Goal: Task Accomplishment & Management: Use online tool/utility

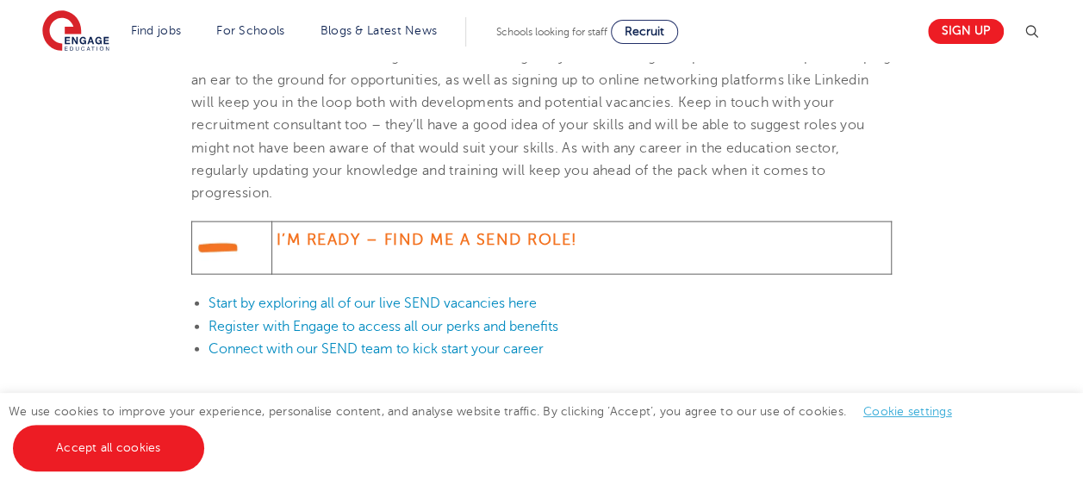
scroll to position [1810, 0]
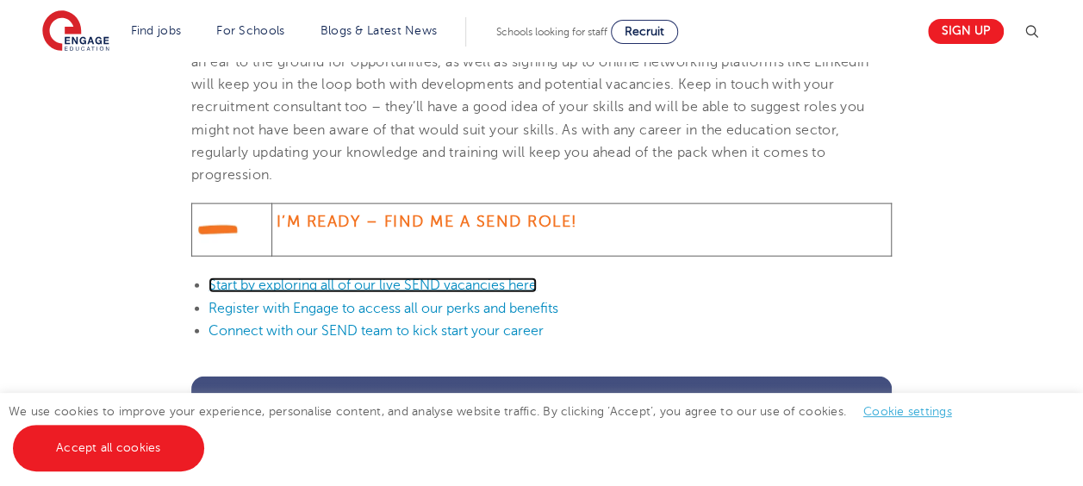
click at [441, 278] on link "Start by exploring all of our live SEND vacancies here" at bounding box center [373, 286] width 328 height 16
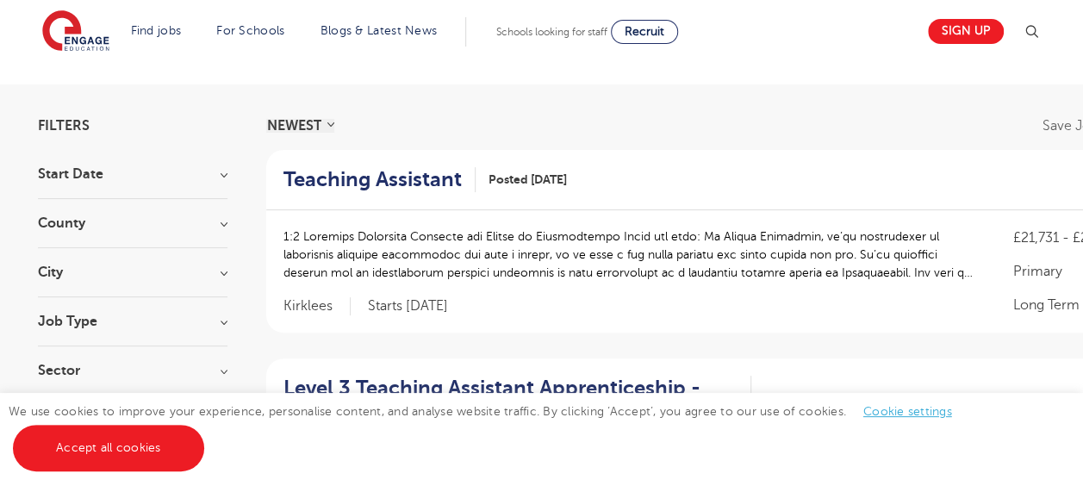
scroll to position [90, 0]
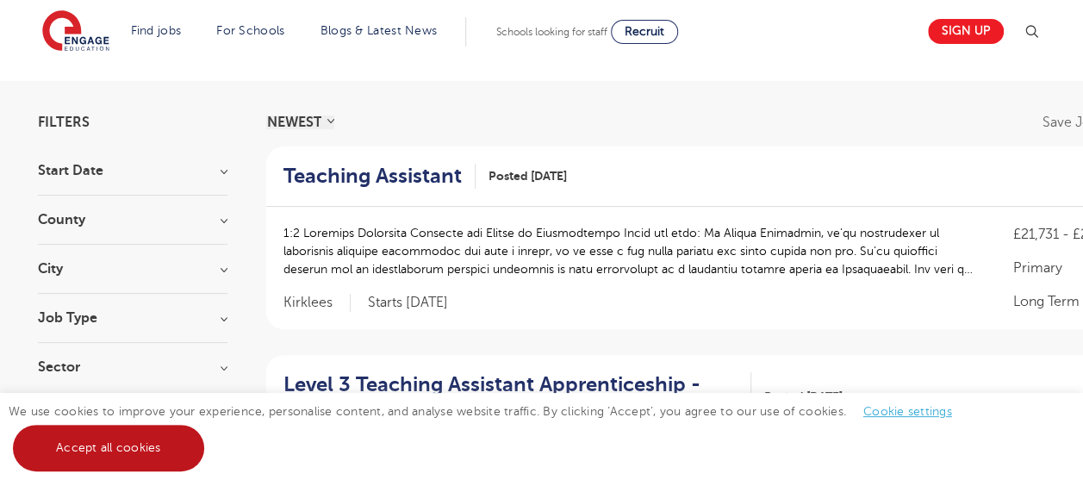
click at [131, 436] on link "Accept all cookies" at bounding box center [108, 448] width 191 height 47
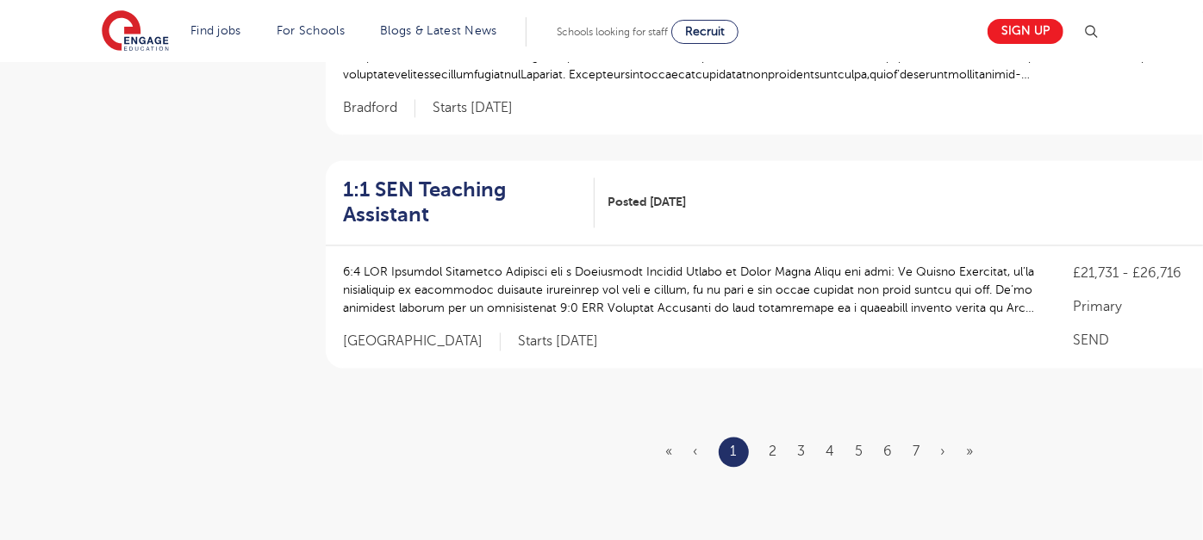
scroll to position [2083, 0]
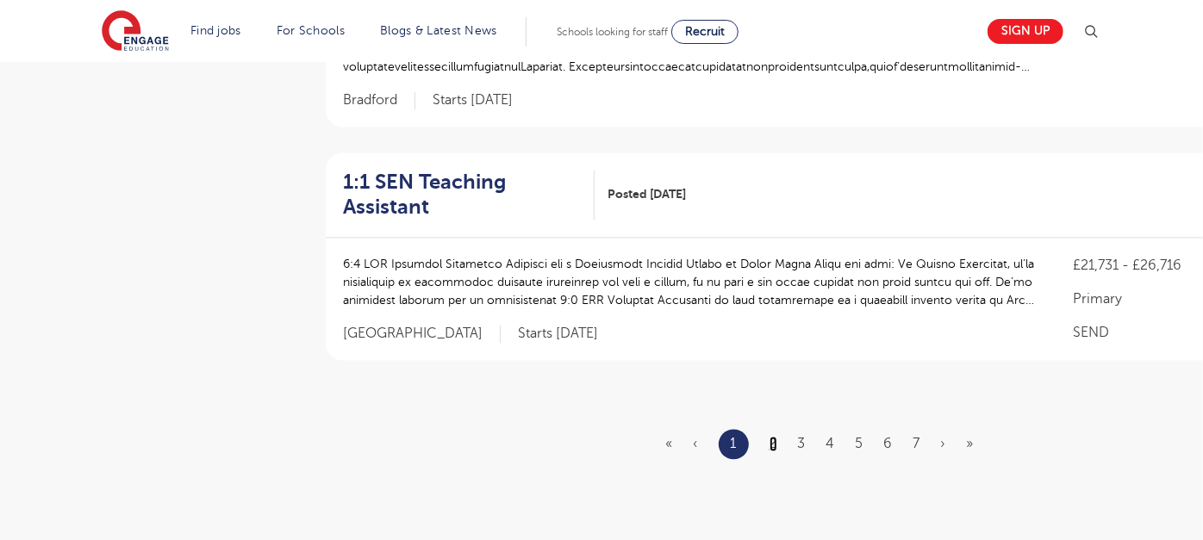
click at [772, 436] on link "2" at bounding box center [774, 444] width 8 height 16
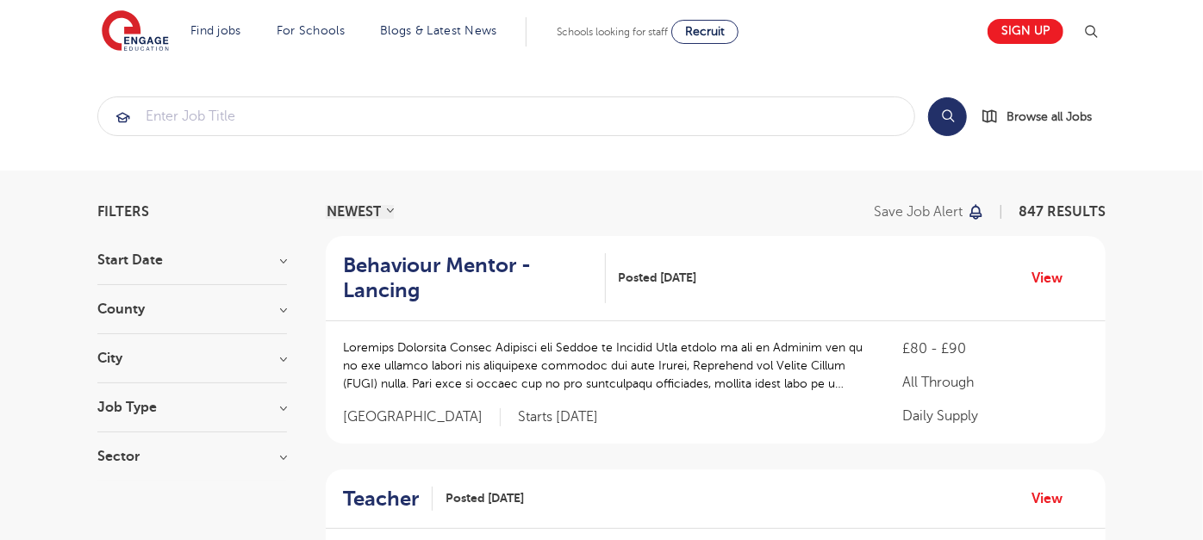
click at [271, 312] on h3 "County" at bounding box center [192, 309] width 190 height 14
